Goal: Task Accomplishment & Management: Manage account settings

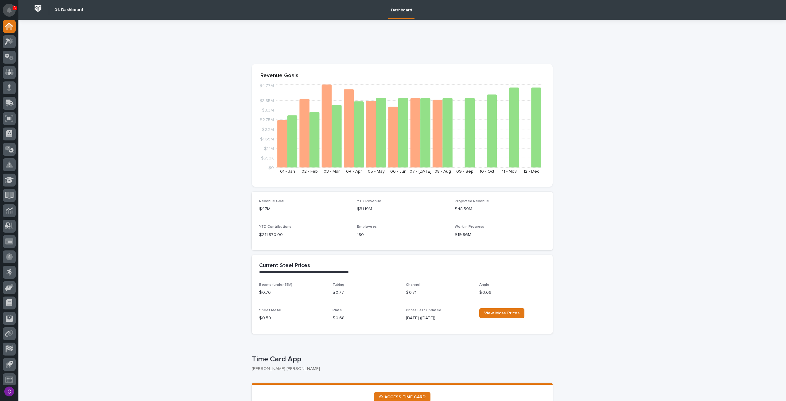
click at [6, 7] on button "Notifications" at bounding box center [9, 10] width 13 height 13
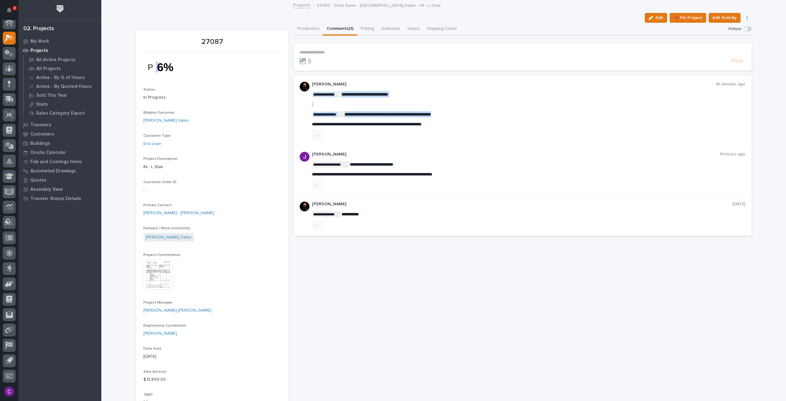
drag, startPoint x: 445, startPoint y: 124, endPoint x: 301, endPoint y: 126, distance: 144.1
drag, startPoint x: 306, startPoint y: 125, endPoint x: 311, endPoint y: 123, distance: 5.4
click at [306, 124] on div "**********" at bounding box center [523, 111] width 458 height 70
click at [312, 123] on span "**********" at bounding box center [367, 124] width 110 height 4
drag, startPoint x: 311, startPoint y: 123, endPoint x: 319, endPoint y: 122, distance: 7.4
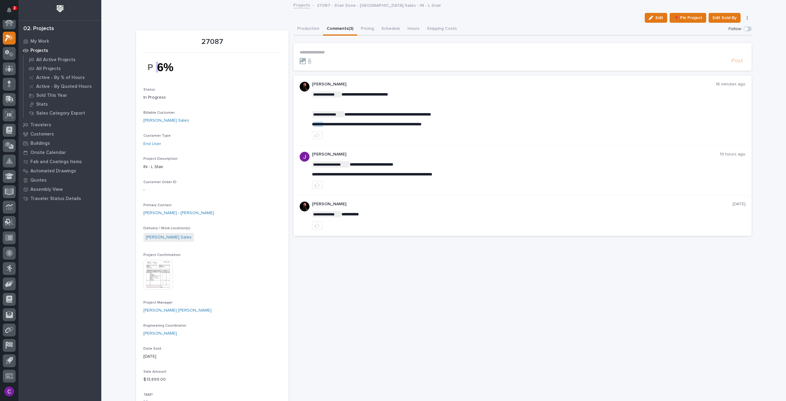
click at [319, 122] on span "**********" at bounding box center [367, 124] width 110 height 4
click at [309, 124] on div "**********" at bounding box center [523, 111] width 458 height 70
drag, startPoint x: 310, startPoint y: 123, endPoint x: 454, endPoint y: 118, distance: 143.8
click at [454, 118] on div "**********" at bounding box center [529, 109] width 434 height 36
copy span "**********"
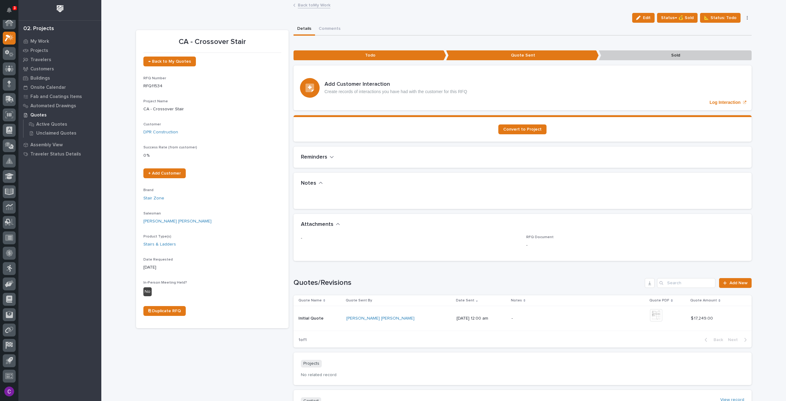
click at [311, 5] on link "Back to My Work" at bounding box center [314, 4] width 33 height 7
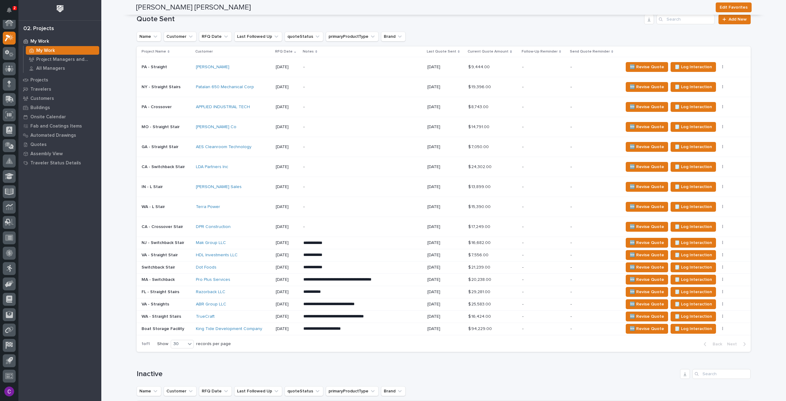
scroll to position [491, 0]
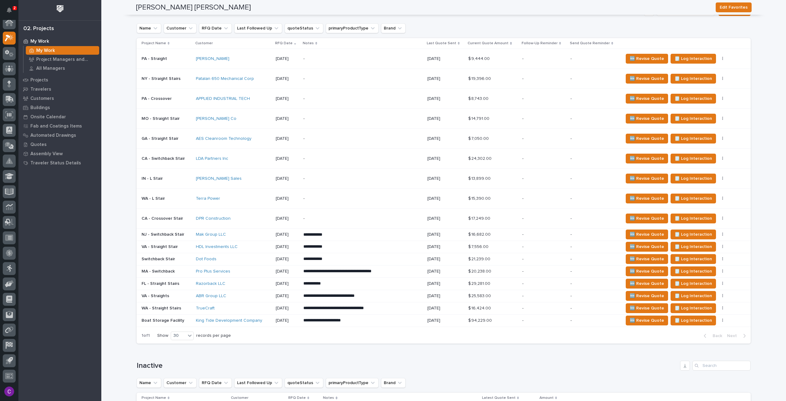
click at [366, 234] on p "**********" at bounding box center [356, 235] width 106 height 6
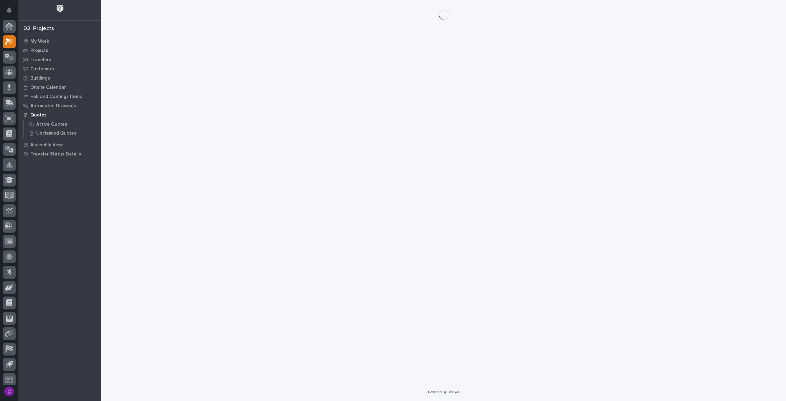
scroll to position [4, 0]
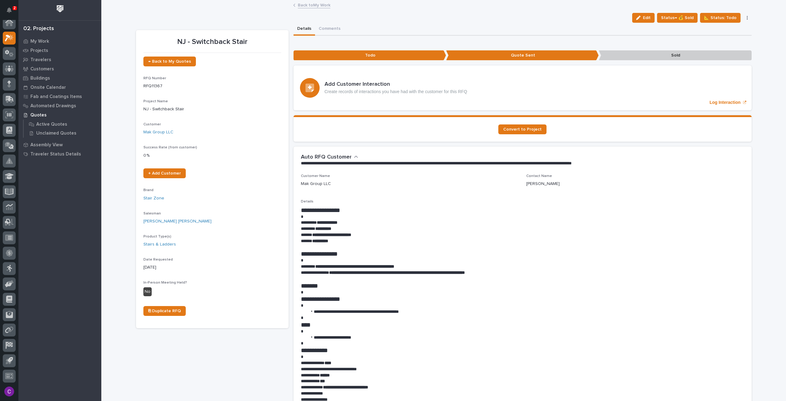
click at [746, 17] on button "button" at bounding box center [747, 18] width 9 height 4
click at [733, 27] on span "Status→ 👎 Rejected" at bounding box center [718, 29] width 40 height 7
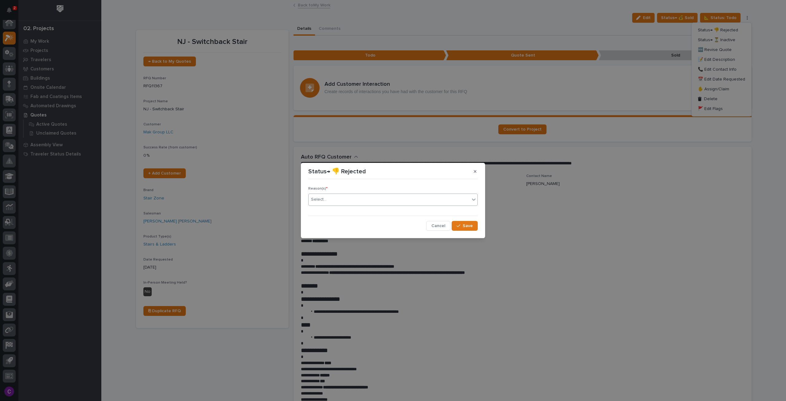
click at [364, 195] on div "Select..." at bounding box center [389, 199] width 161 height 10
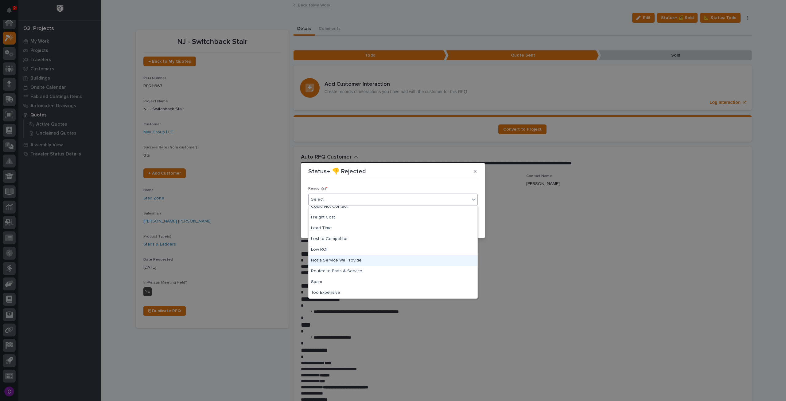
scroll to position [0, 0]
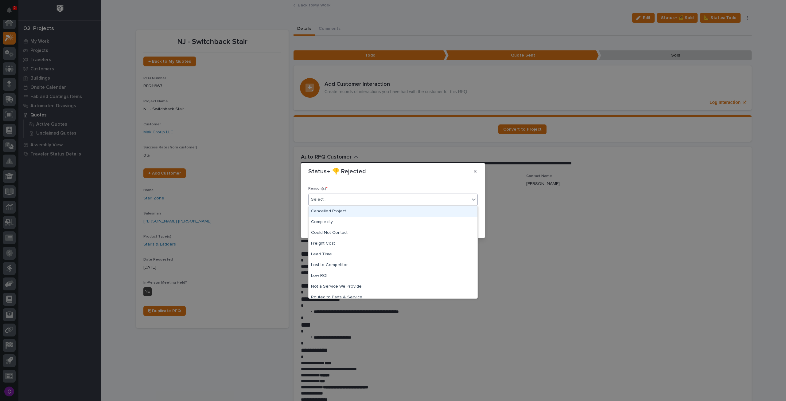
click at [346, 214] on div "Cancelled Project" at bounding box center [393, 211] width 169 height 11
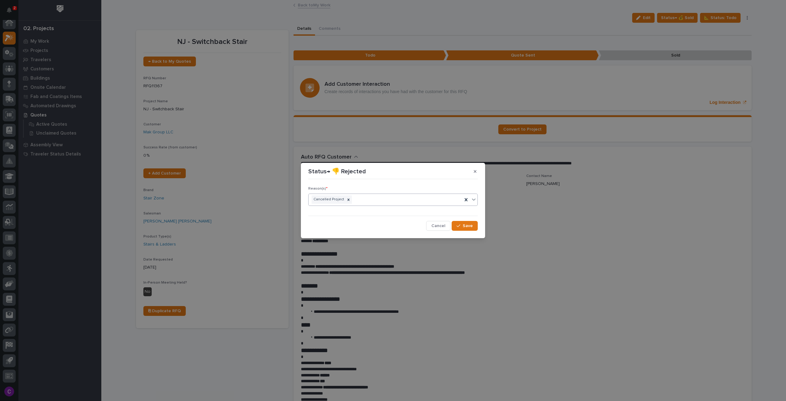
click at [474, 202] on icon at bounding box center [474, 199] width 6 height 6
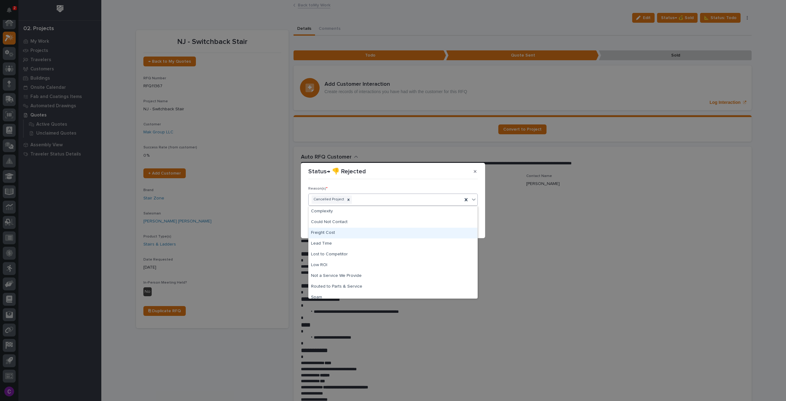
click at [428, 181] on div "Reason(s) * option Cancelled Project, selected. option Freight Cost focused, 4 …" at bounding box center [393, 206] width 173 height 52
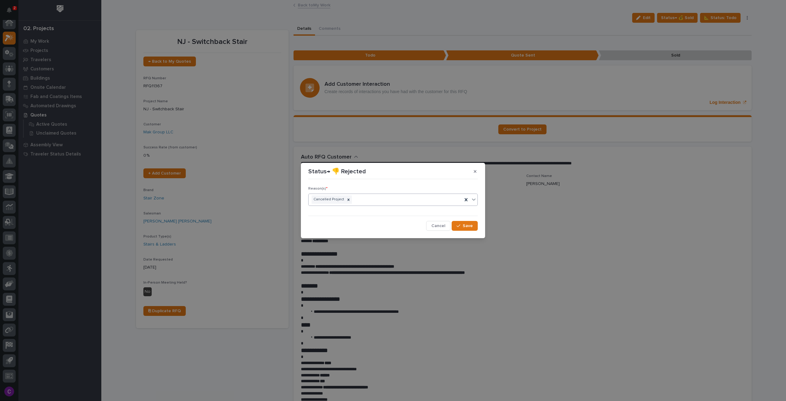
click at [475, 199] on icon at bounding box center [474, 199] width 4 height 2
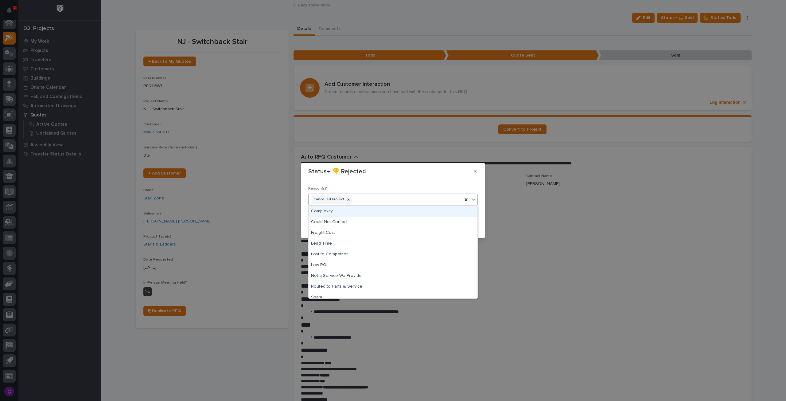
click at [475, 199] on icon at bounding box center [474, 199] width 4 height 2
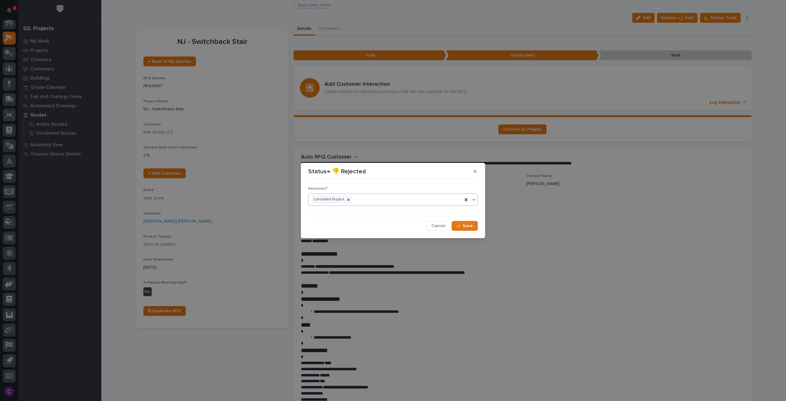
click at [474, 201] on icon at bounding box center [474, 199] width 6 height 6
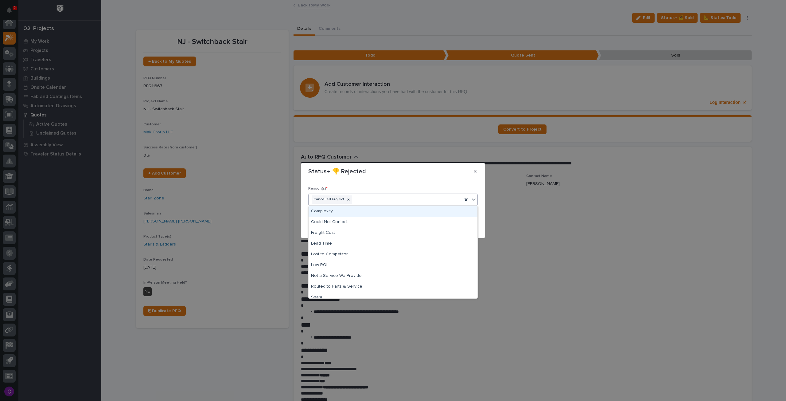
click at [436, 181] on div "Reason(s) * option Cancelled Project, selected. option Complexity focused, 2 of…" at bounding box center [393, 206] width 173 height 52
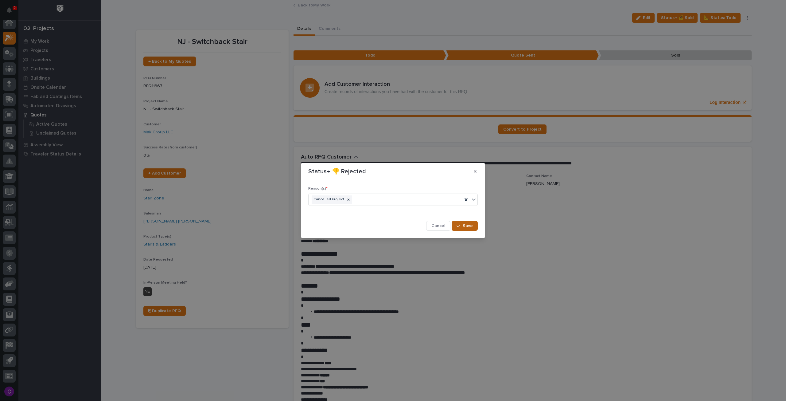
click at [466, 224] on span "Save" at bounding box center [468, 226] width 10 height 6
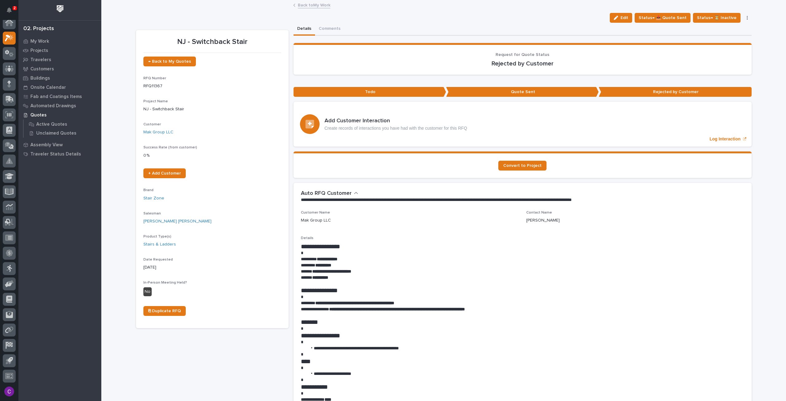
click at [326, 5] on link "Back to My Work" at bounding box center [314, 4] width 33 height 7
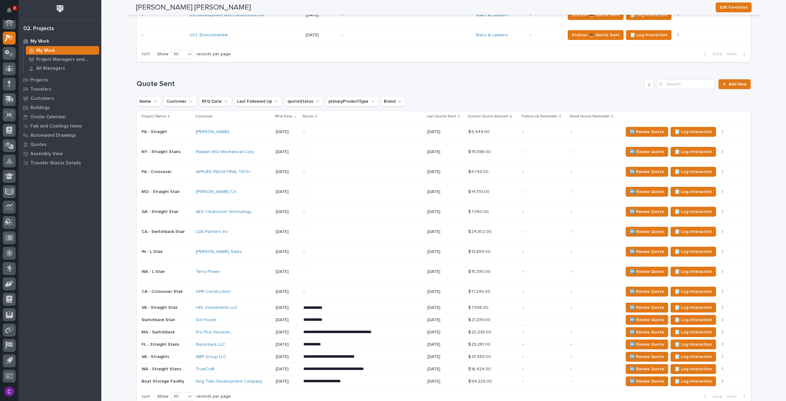
scroll to position [461, 0]
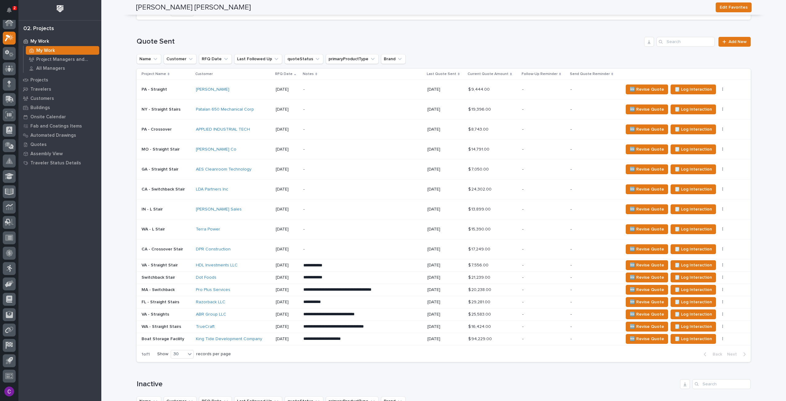
click at [353, 247] on p "-" at bounding box center [356, 249] width 107 height 5
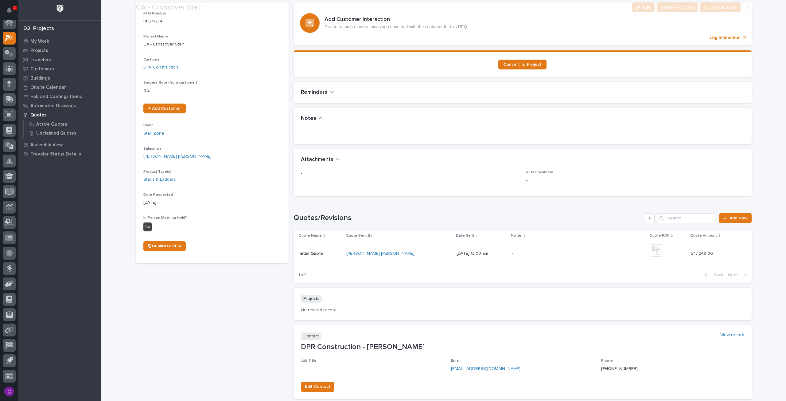
scroll to position [115, 0]
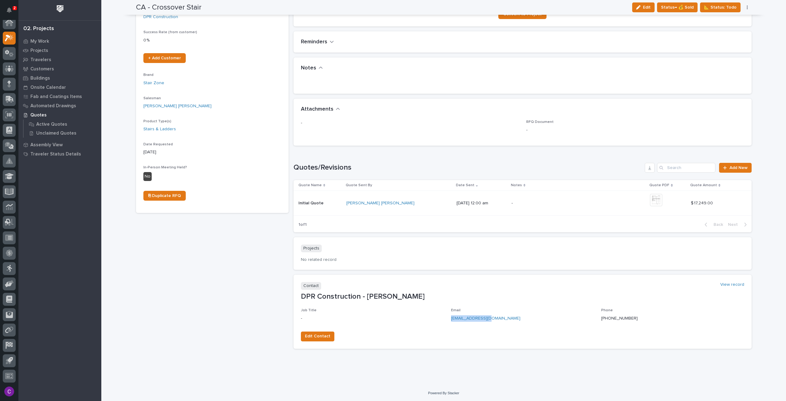
drag, startPoint x: 490, startPoint y: 316, endPoint x: 447, endPoint y: 317, distance: 42.7
click at [447, 317] on div "Job Title - Email michaelwr@dpr.com Phone 949-524-5776" at bounding box center [522, 317] width 443 height 18
copy link "michaelwr@dpr.com"
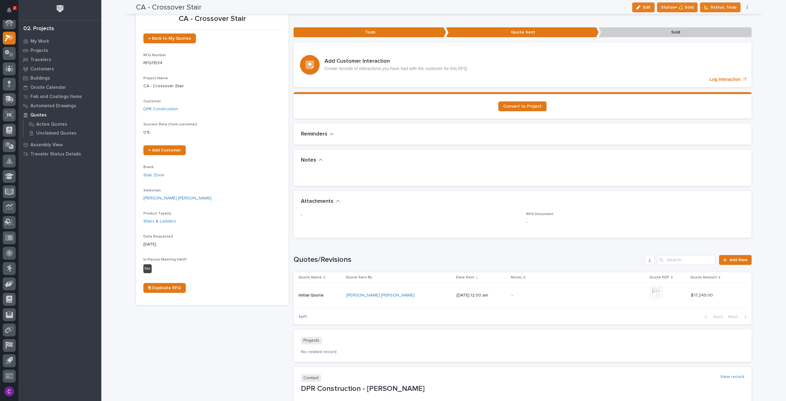
scroll to position [0, 0]
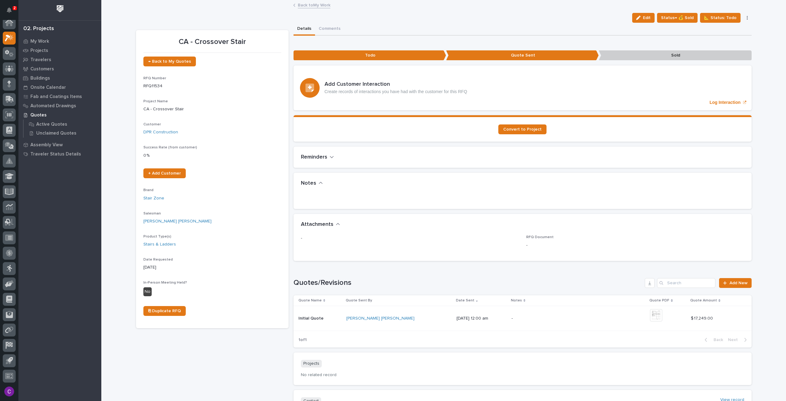
click at [743, 17] on button "button" at bounding box center [747, 18] width 9 height 4
click at [732, 31] on span "Status→ 👎 Rejected" at bounding box center [718, 29] width 40 height 7
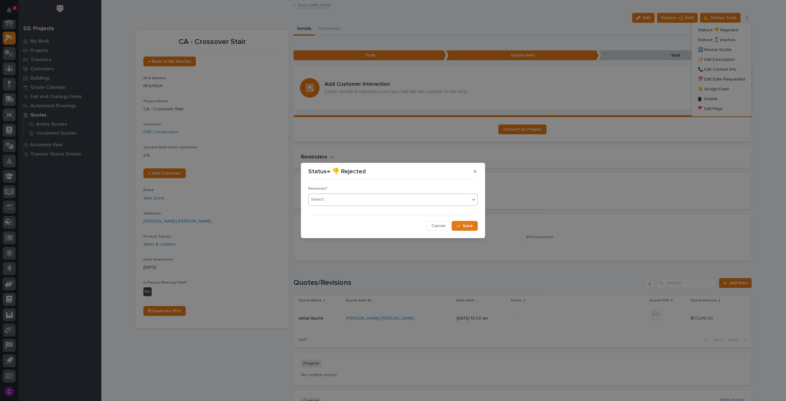
click at [383, 197] on div "Select..." at bounding box center [389, 199] width 161 height 10
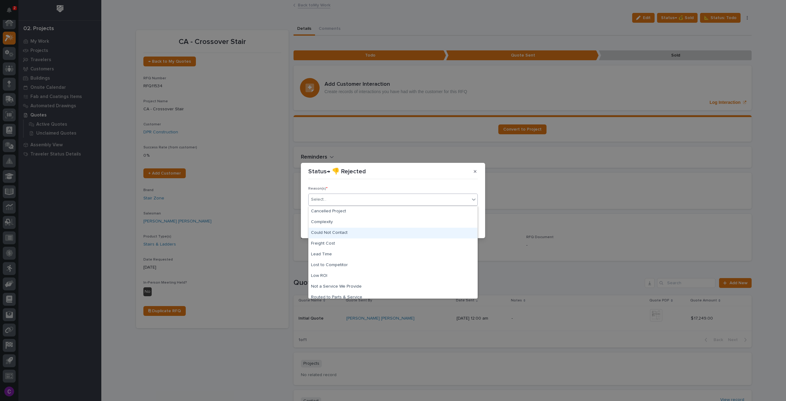
click at [364, 235] on div "Could Not Contact" at bounding box center [393, 233] width 169 height 11
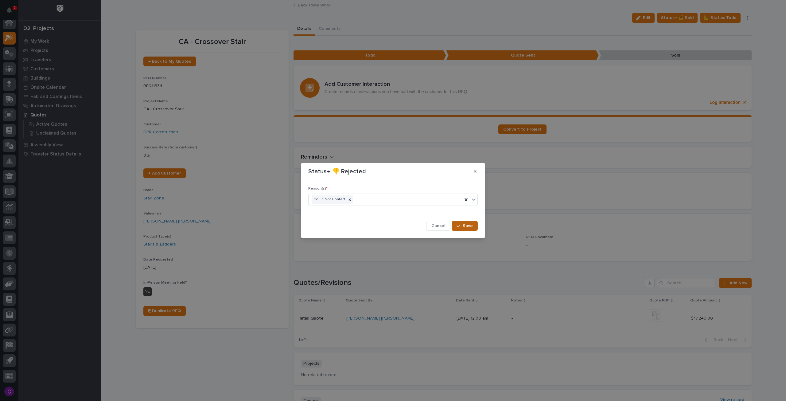
click at [471, 228] on span "Save" at bounding box center [468, 226] width 10 height 6
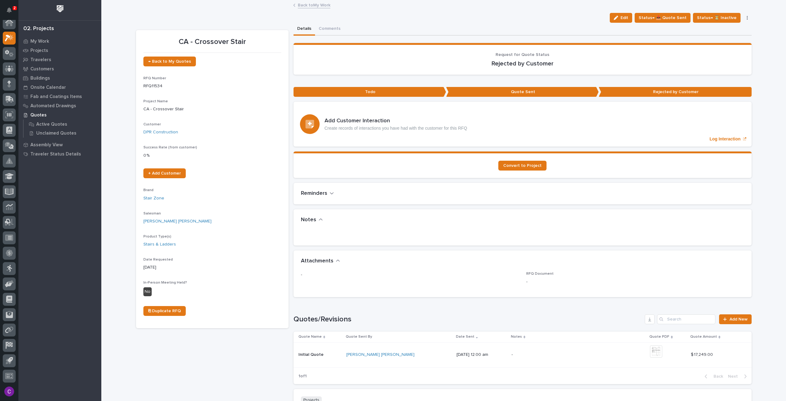
click at [298, 5] on link "Back to My Work" at bounding box center [314, 4] width 33 height 7
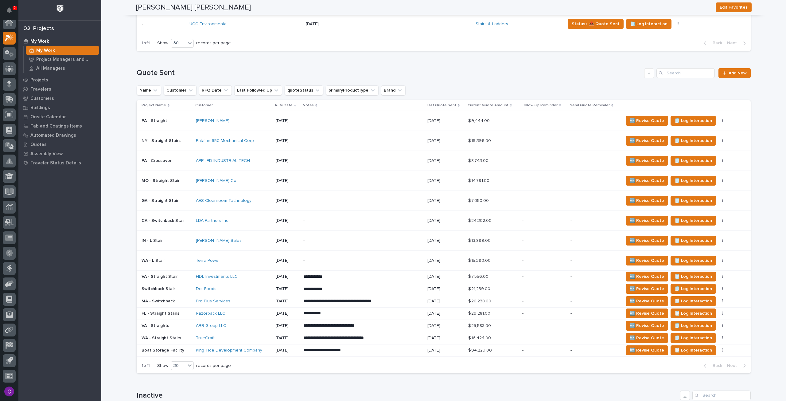
scroll to position [430, 0]
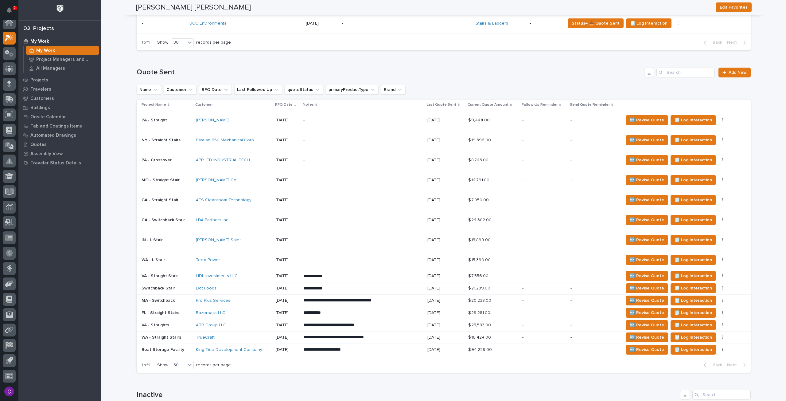
click at [381, 257] on p "-" at bounding box center [356, 259] width 107 height 5
